Goal: Transaction & Acquisition: Purchase product/service

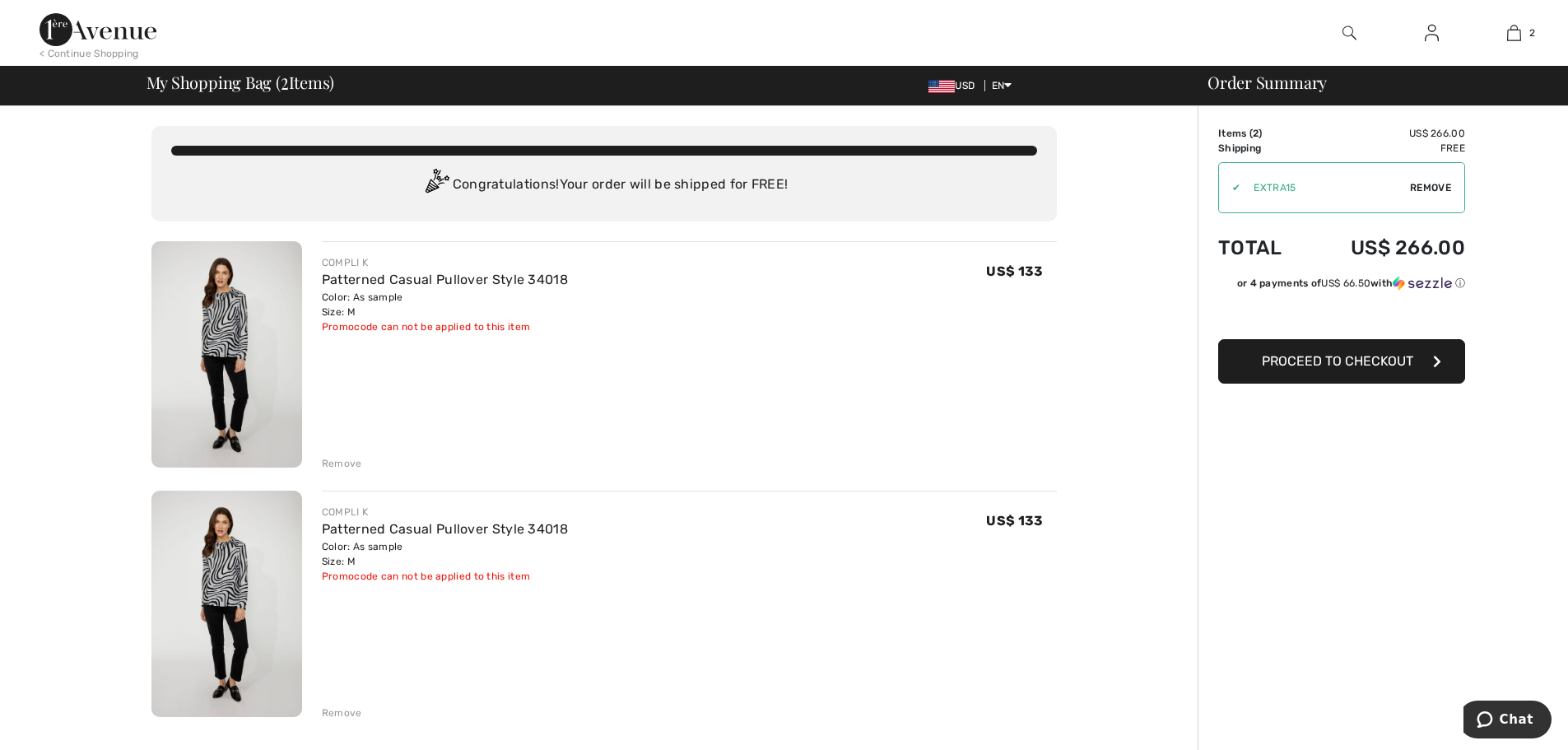
click at [332, 713] on div "Remove" at bounding box center [342, 713] width 40 height 15
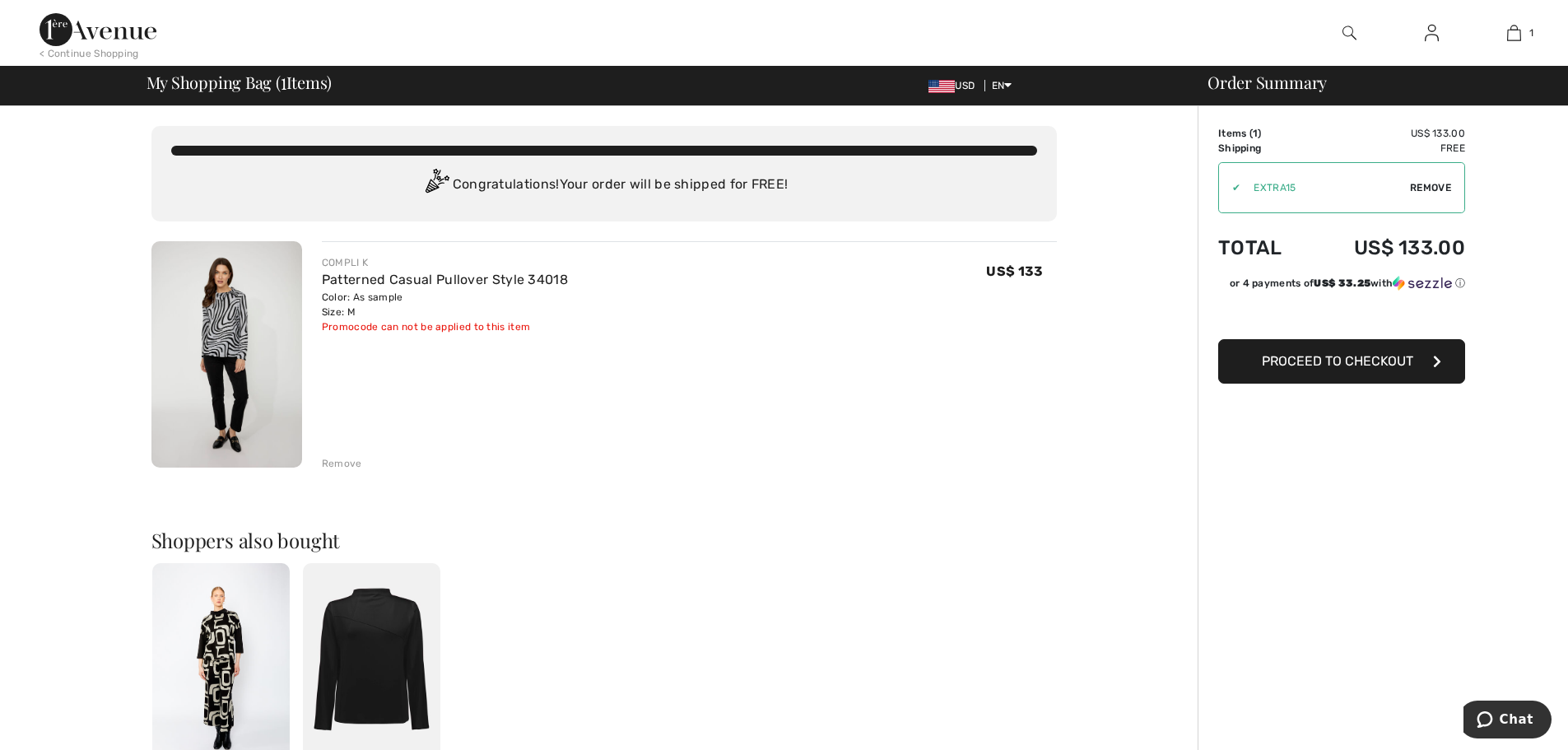
click at [1357, 362] on span "Proceed to Checkout" at bounding box center [1338, 361] width 152 height 16
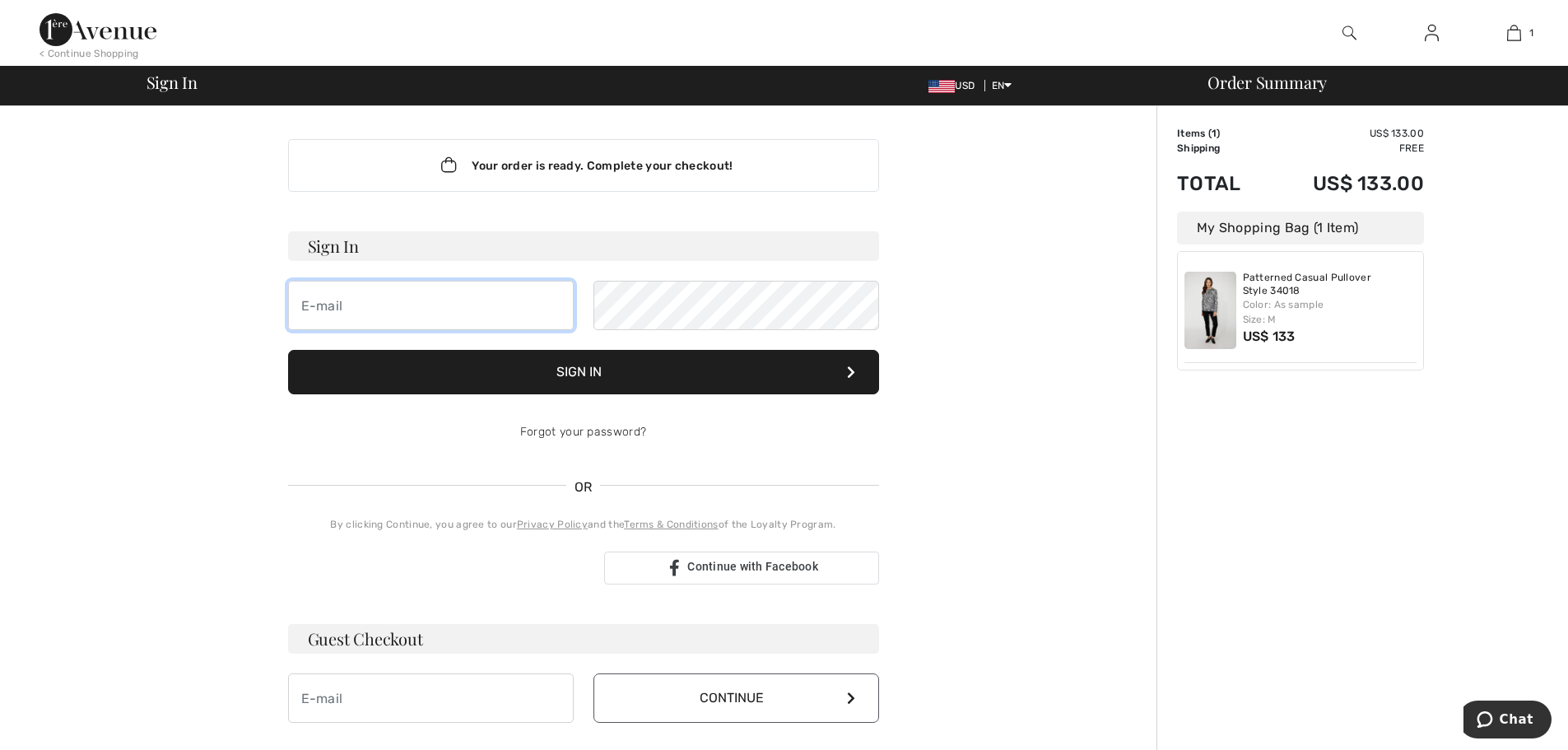
click at [403, 312] on input "email" at bounding box center [431, 306] width 286 height 49
type input "[PERSON_NAME][EMAIL_ADDRESS][DOMAIN_NAME]"
click at [351, 644] on h3 "Guest Checkout" at bounding box center [583, 639] width 591 height 30
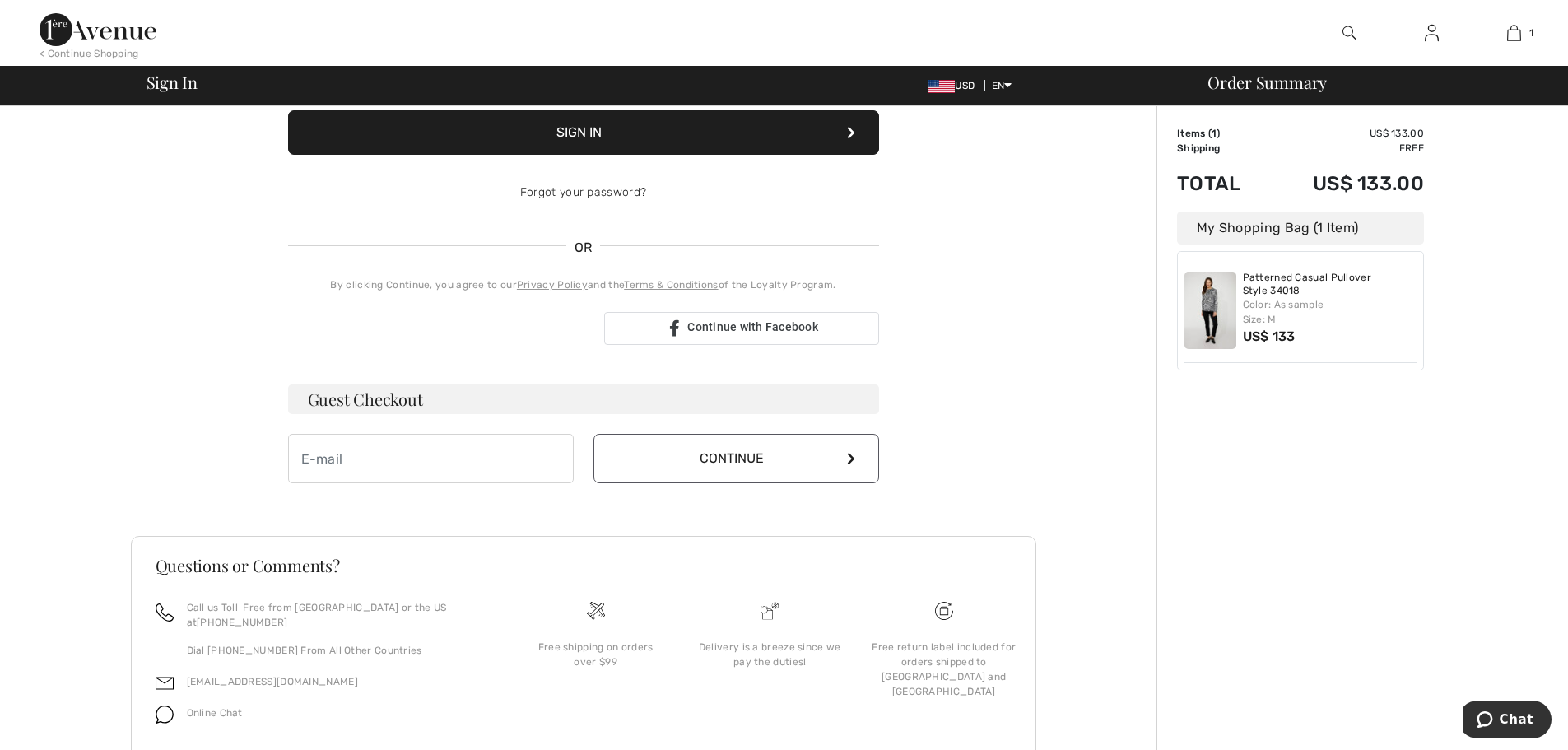
scroll to position [284, 0]
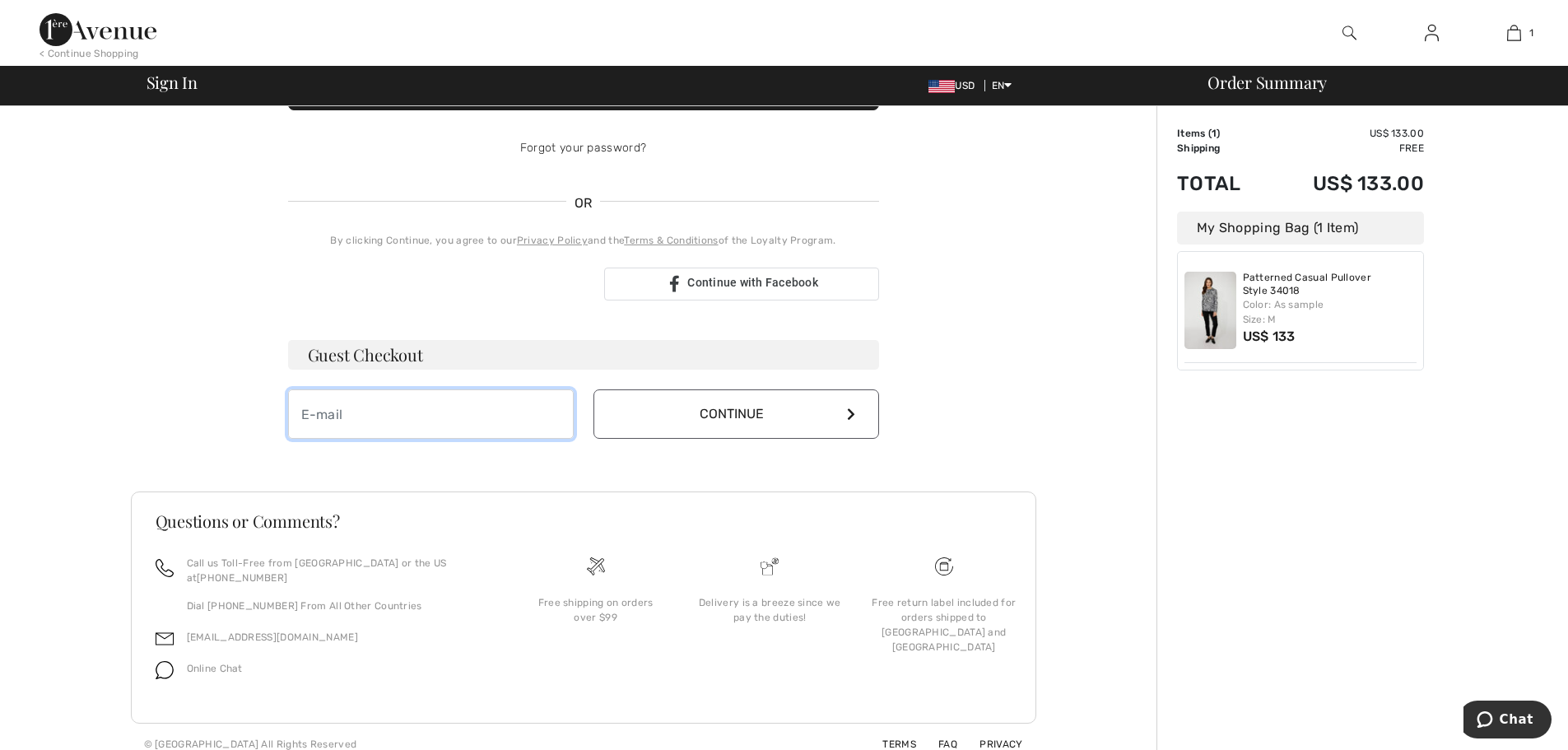
click at [332, 419] on input "email" at bounding box center [431, 414] width 286 height 49
type input "[PERSON_NAME][EMAIL_ADDRESS][DOMAIN_NAME]"
click at [804, 409] on button "Continue" at bounding box center [736, 414] width 286 height 49
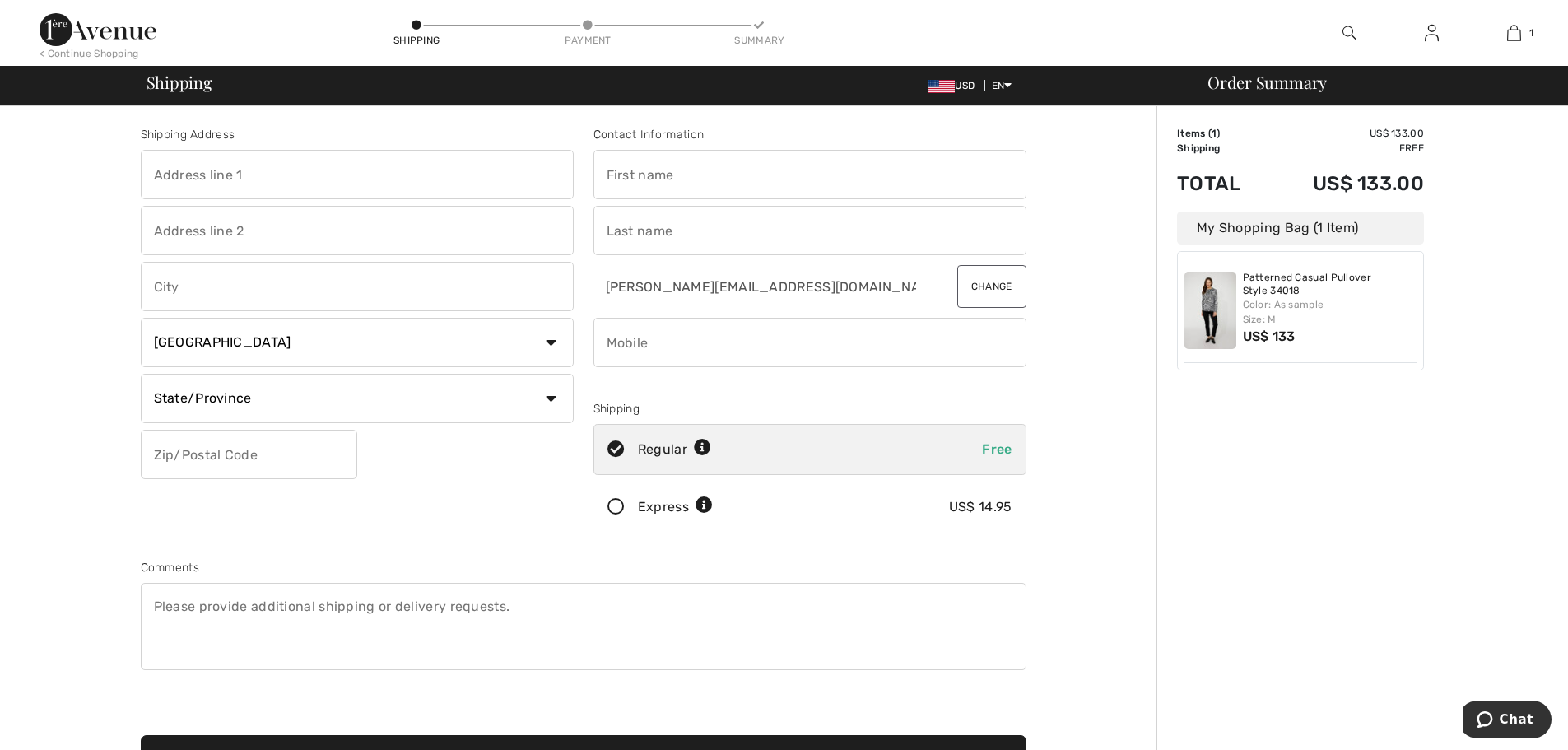
click at [782, 177] on input "text" at bounding box center [809, 174] width 433 height 49
type input "[PERSON_NAME]"
type input "[STREET_ADDRESS]"
type input "Omaha"
select select "US"
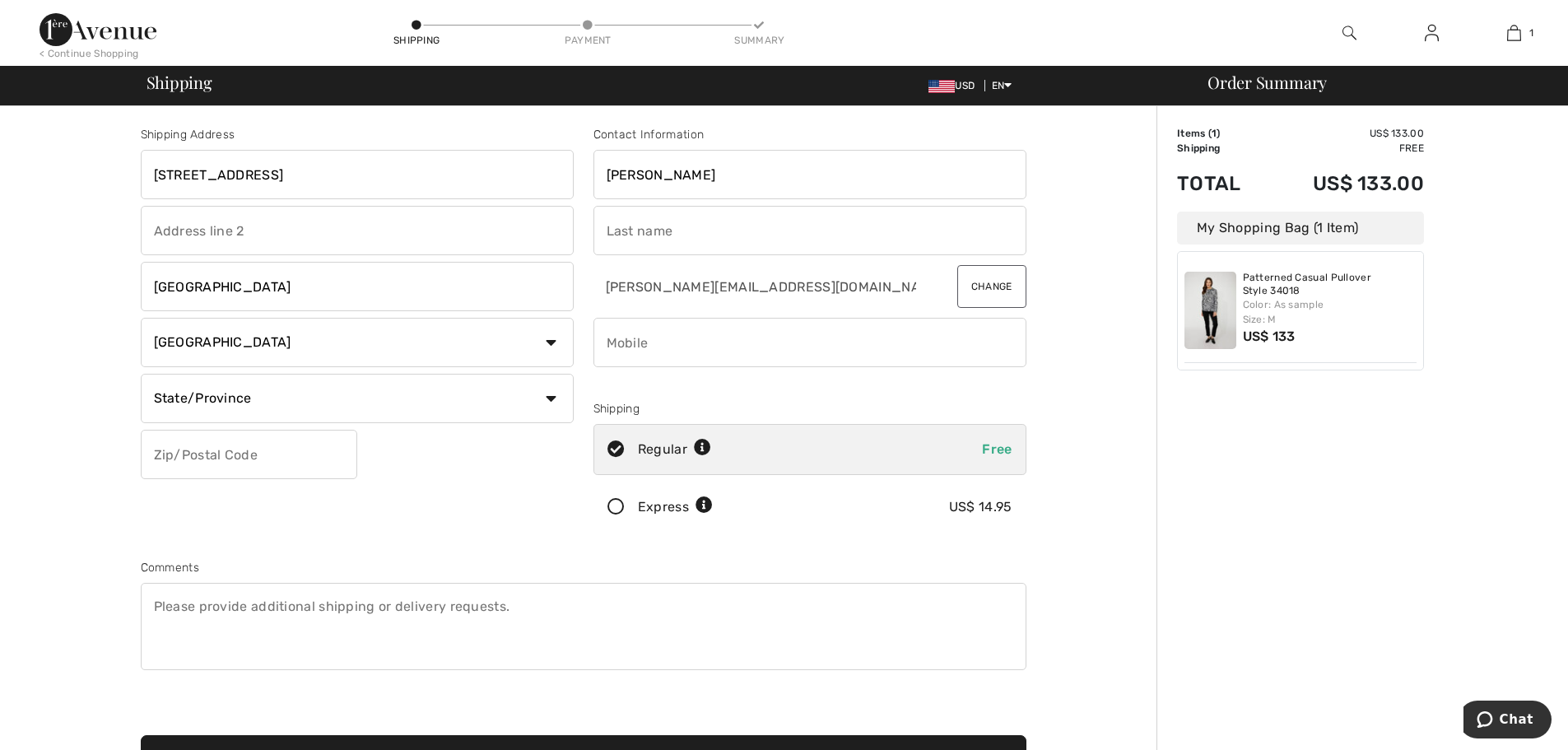
select select "NE"
type input "68114"
type input "Thomsen"
type input "4027084816"
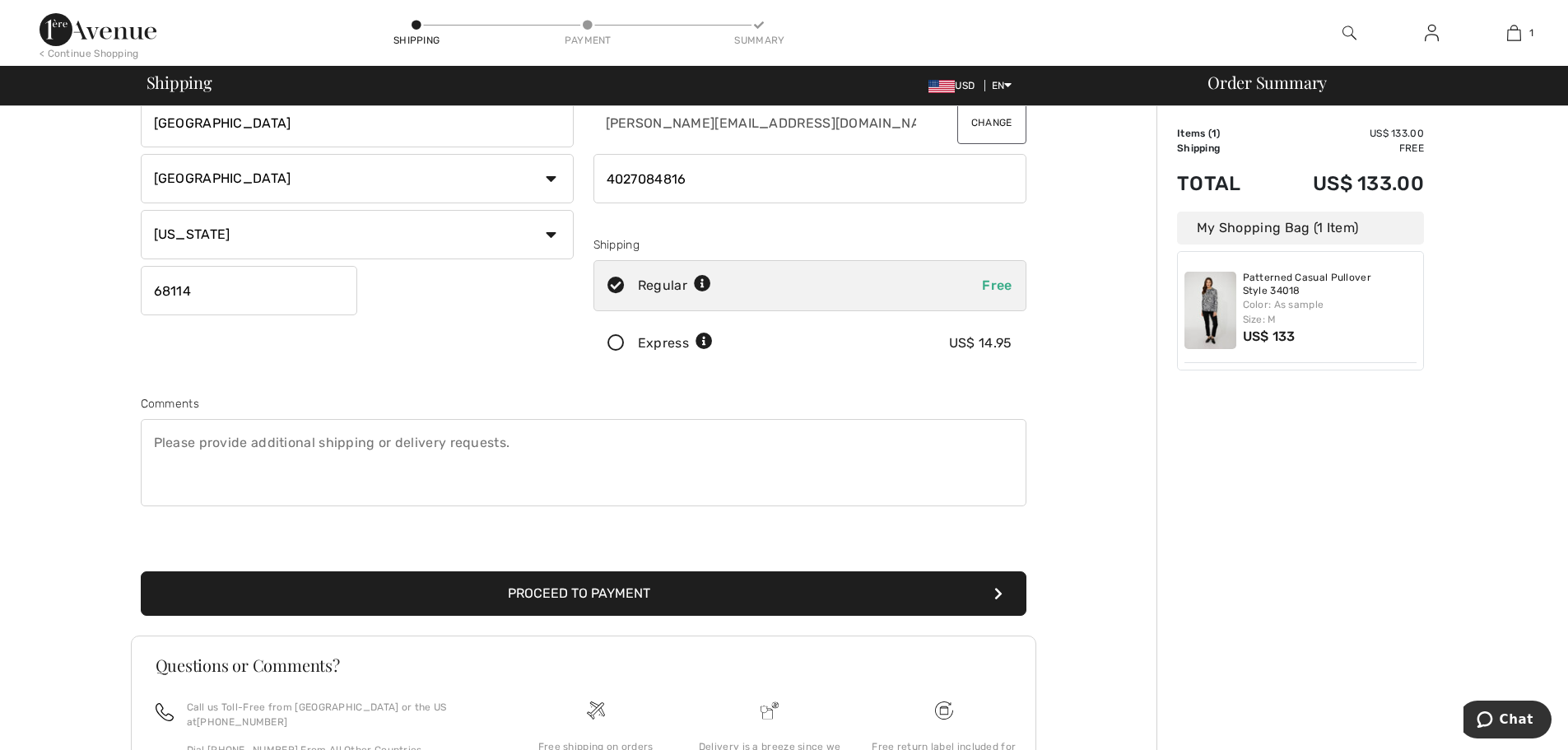
scroll to position [165, 0]
click at [559, 582] on button "Proceed to Payment" at bounding box center [583, 592] width 886 height 44
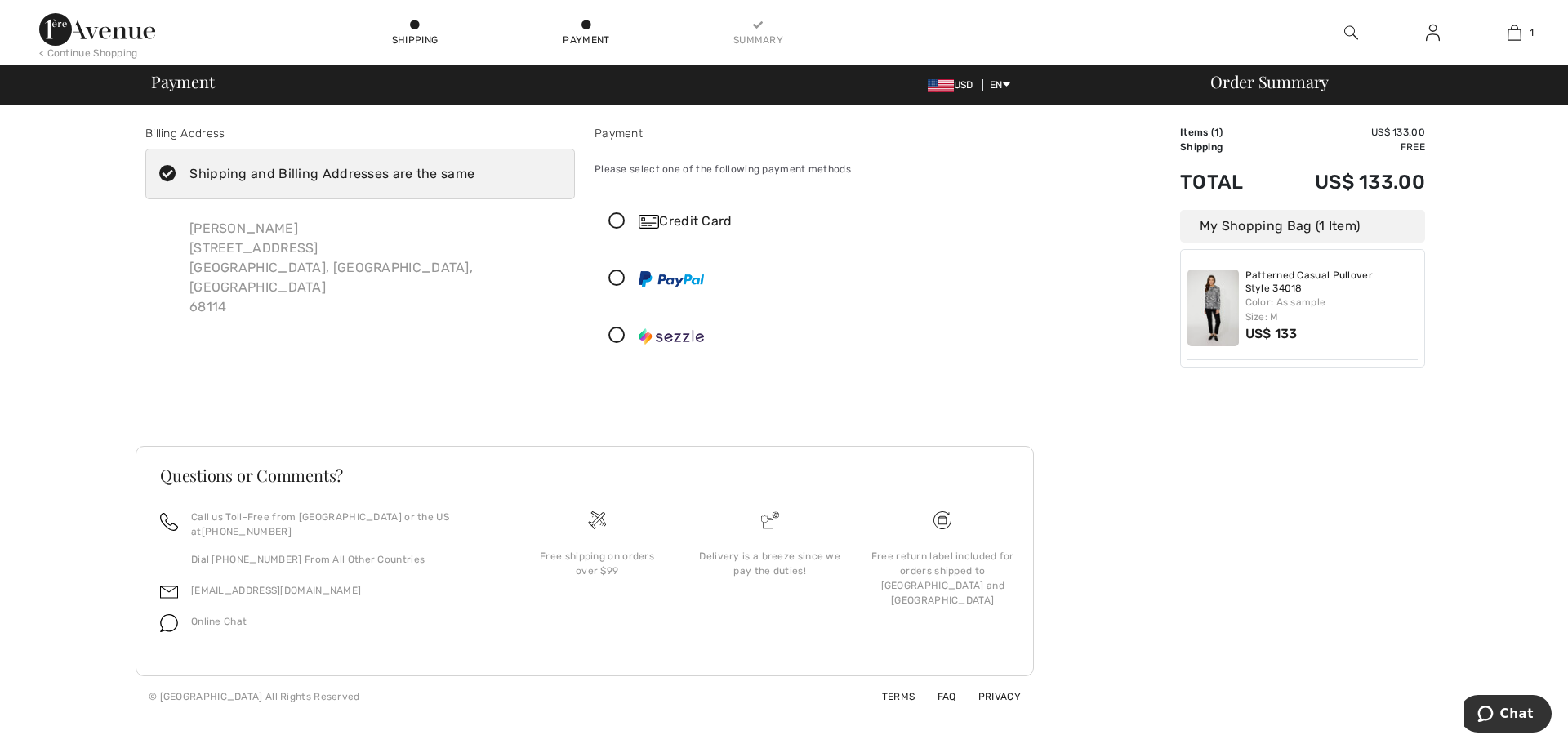
click at [618, 213] on icon at bounding box center [617, 222] width 43 height 18
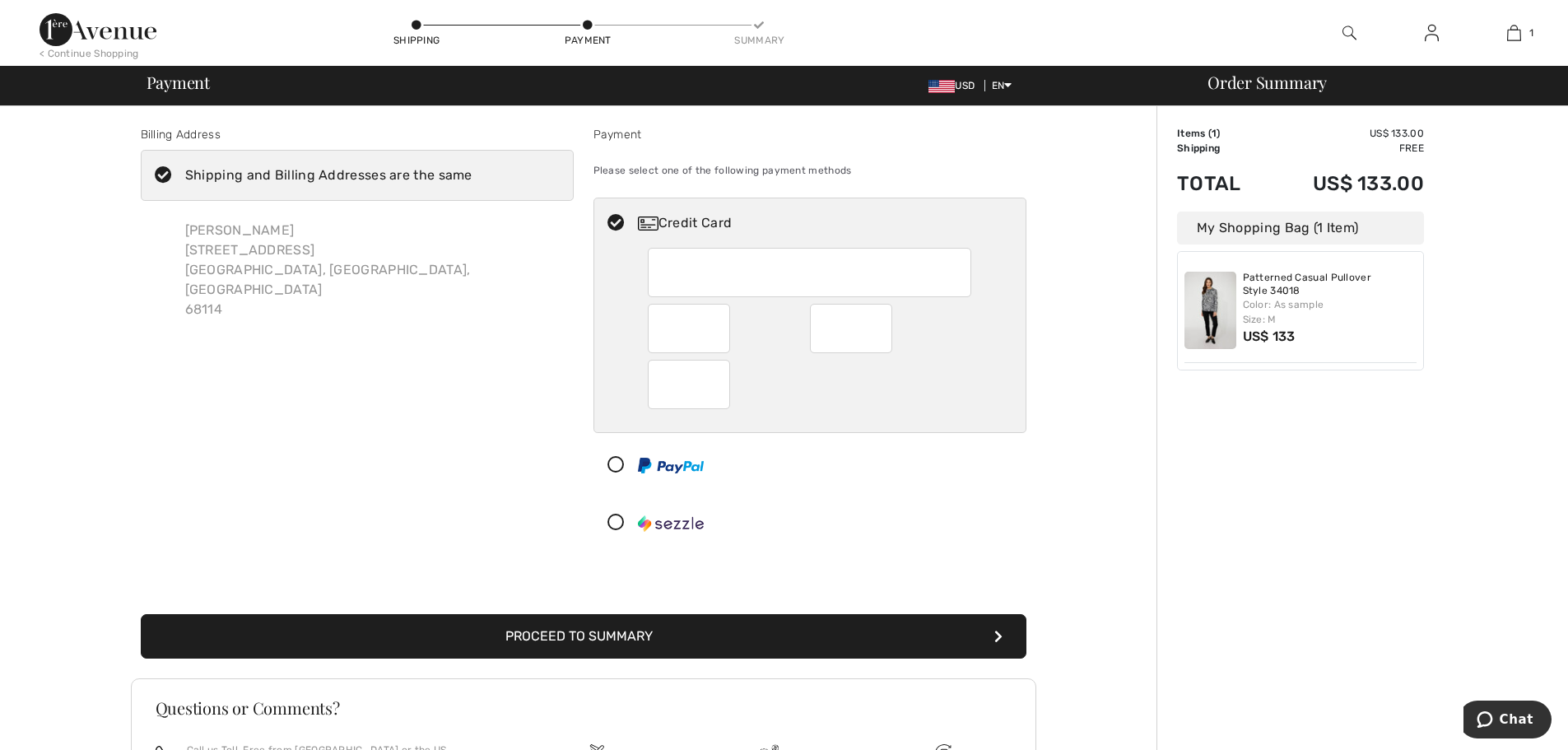
click at [667, 635] on button "Proceed to Summary" at bounding box center [583, 636] width 886 height 44
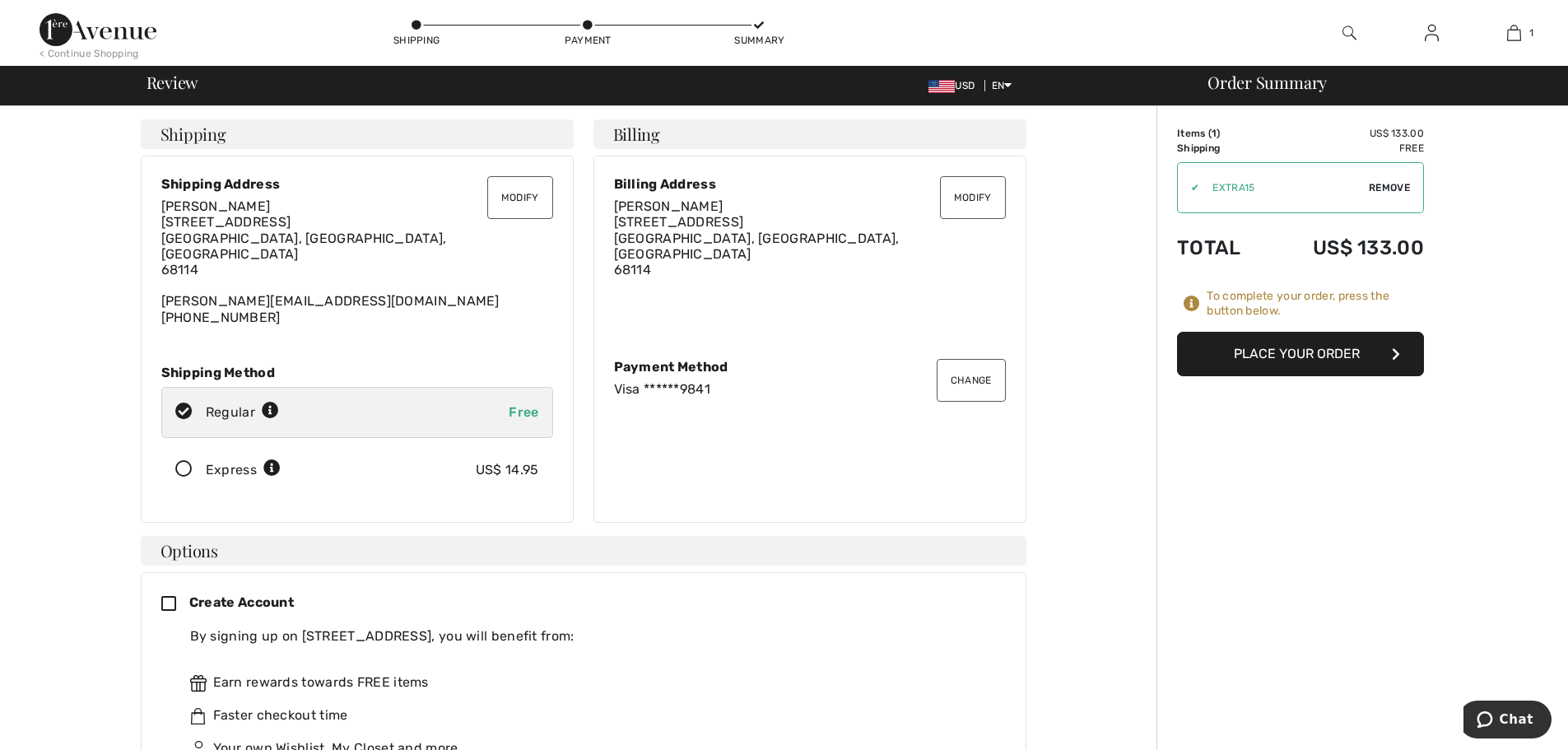
click at [1349, 353] on button "Place Your Order" at bounding box center [1300, 354] width 247 height 44
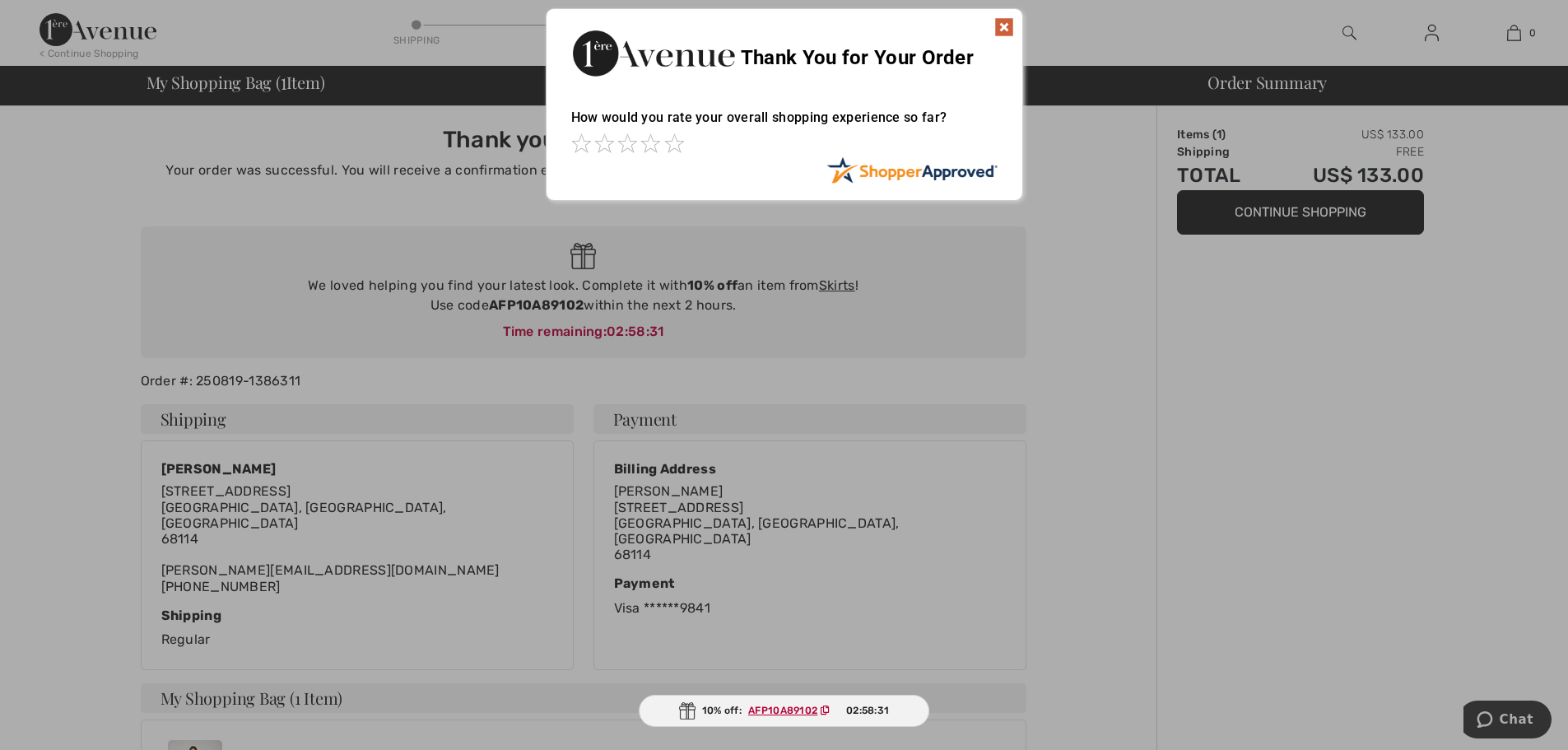
click at [1001, 29] on img at bounding box center [1004, 28] width 20 height 20
